Goal: Task Accomplishment & Management: Use online tool/utility

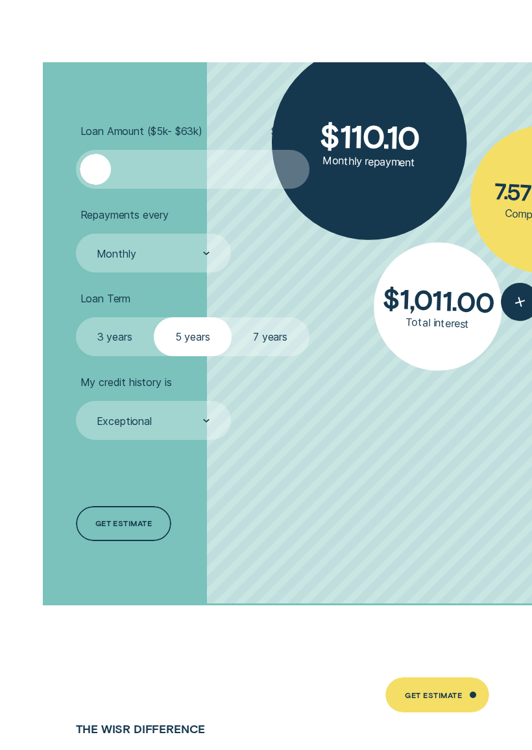
scroll to position [3906, 0]
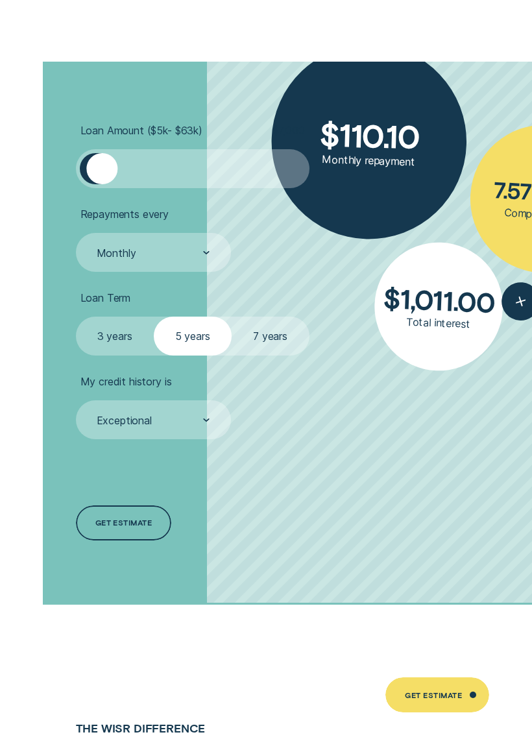
click at [105, 153] on div at bounding box center [101, 168] width 31 height 31
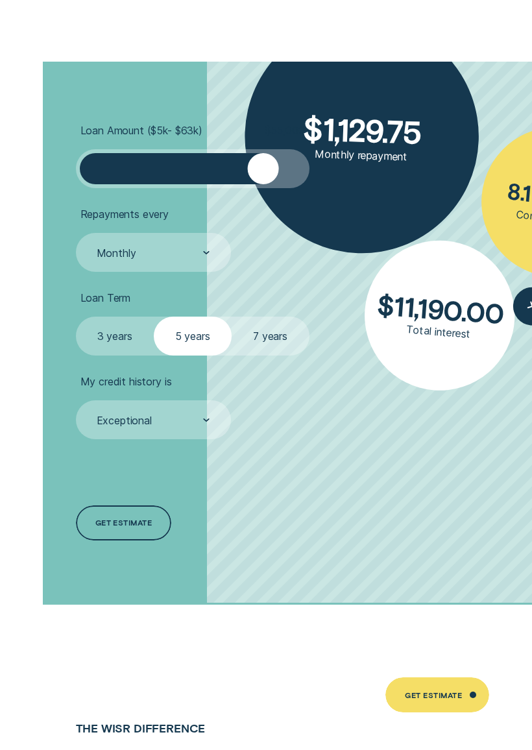
click at [275, 153] on div at bounding box center [262, 168] width 31 height 31
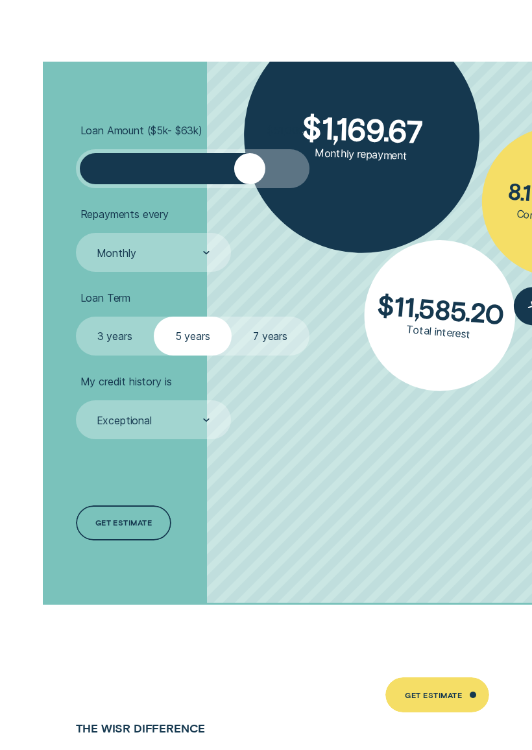
click at [278, 153] on div at bounding box center [192, 168] width 195 height 31
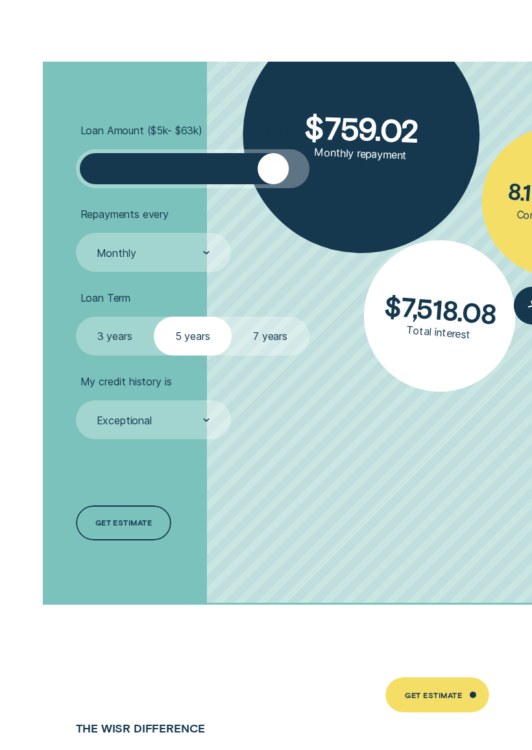
click at [285, 153] on div at bounding box center [273, 168] width 31 height 31
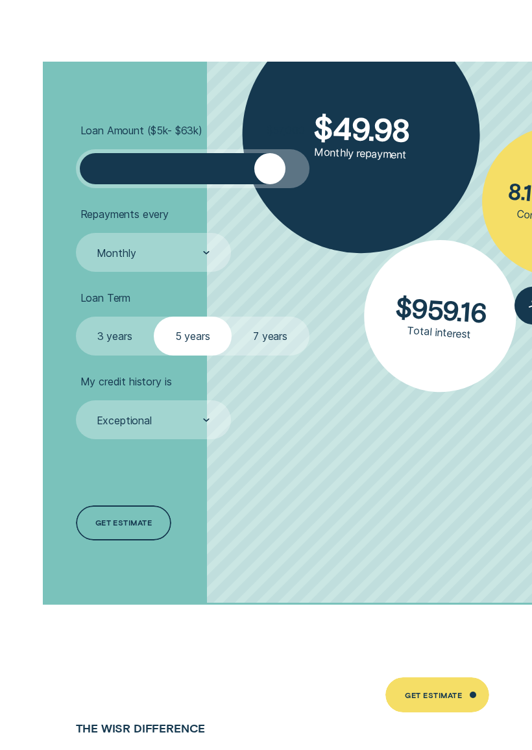
click at [291, 153] on div at bounding box center [298, 168] width 16 height 31
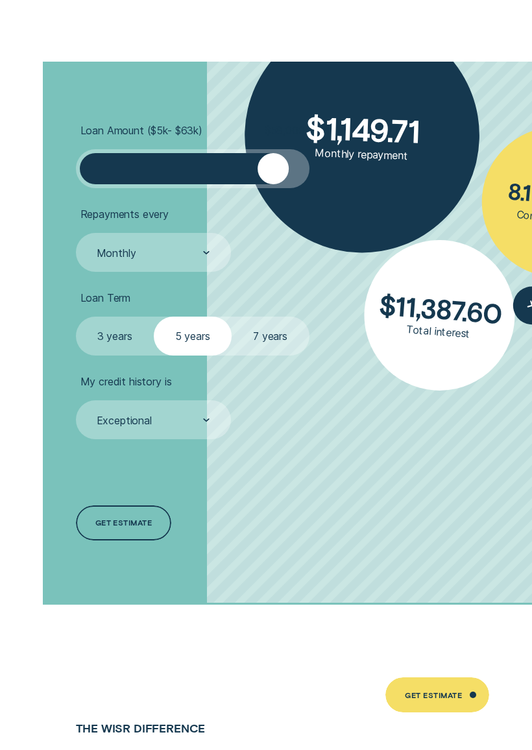
click at [275, 153] on div at bounding box center [273, 168] width 31 height 31
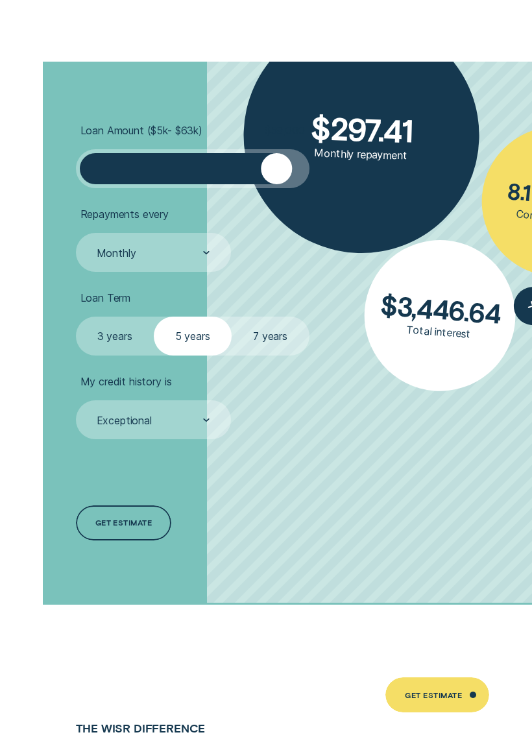
click at [275, 153] on div at bounding box center [192, 168] width 195 height 31
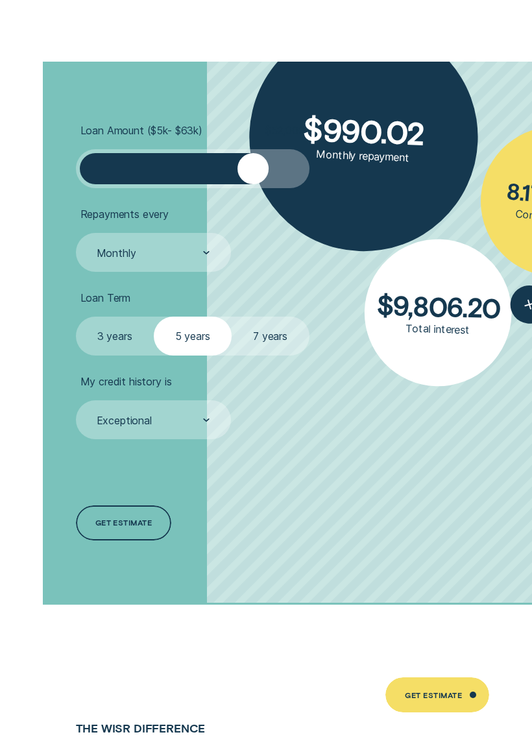
click at [251, 153] on div at bounding box center [253, 168] width 31 height 31
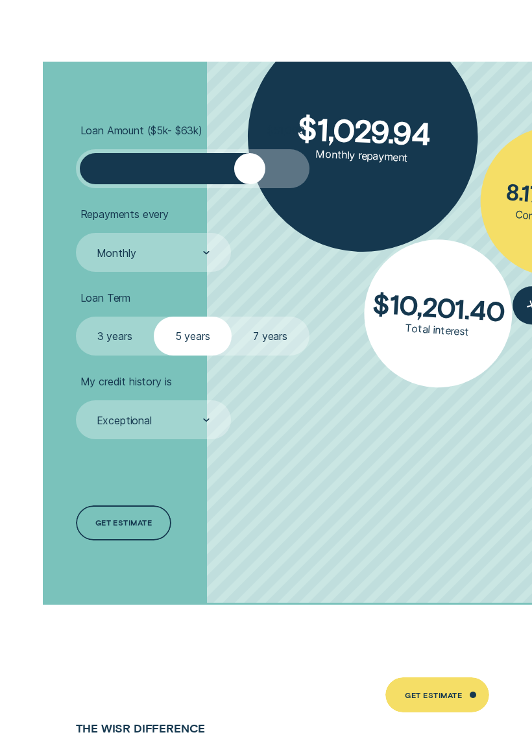
click at [268, 317] on label "7 years" at bounding box center [271, 336] width 78 height 39
click at [232, 317] on input "7 years" at bounding box center [232, 317] width 0 height 0
radio input "true"
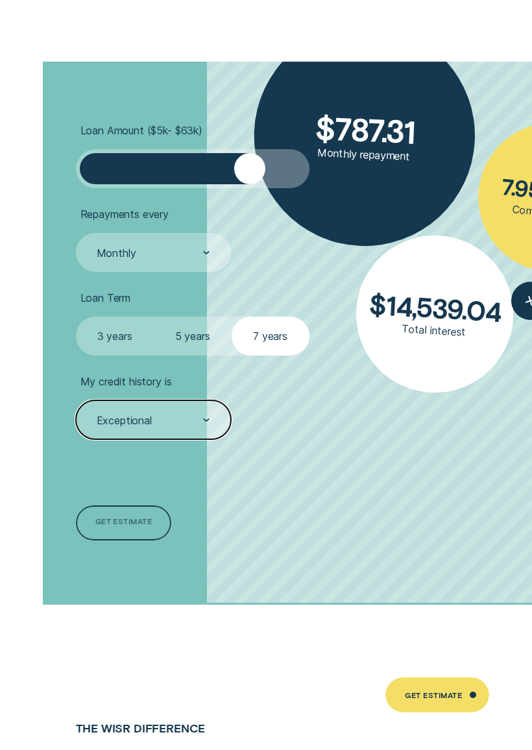
click at [122, 521] on div "Get estimate" at bounding box center [123, 524] width 57 height 6
